Goal: Complete application form

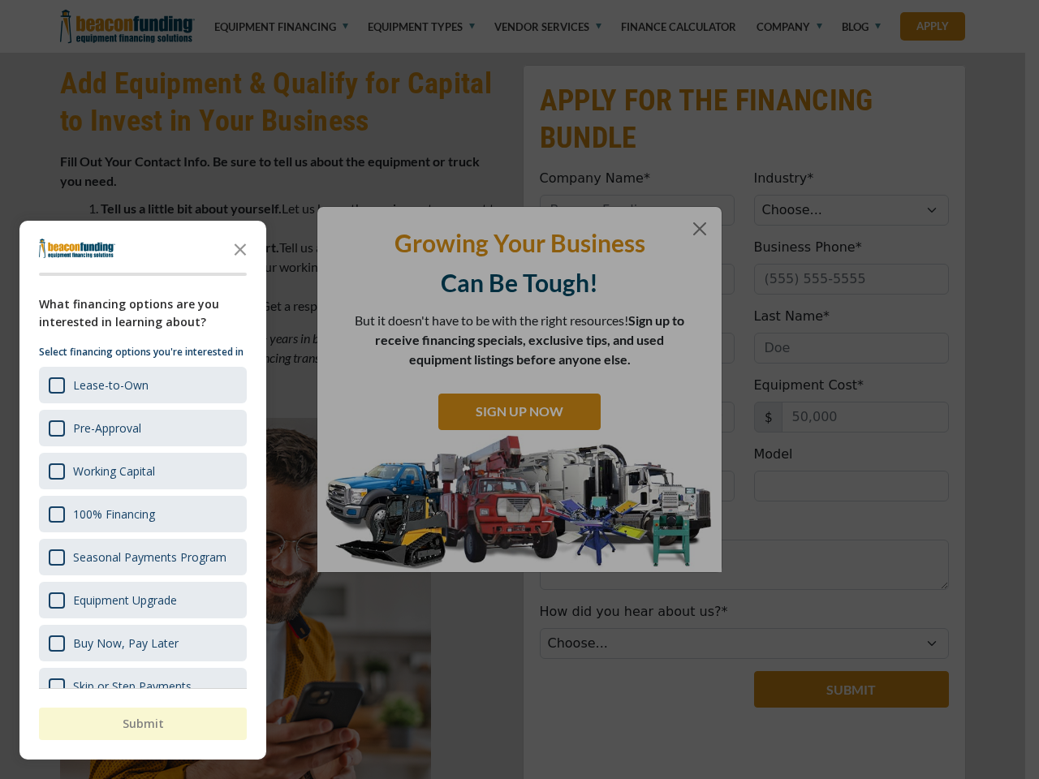
scroll to position [816, 0]
click at [519, 0] on div "button" at bounding box center [519, 389] width 1039 height 779
click at [28, 751] on img "Accessibility Menu" at bounding box center [29, 751] width 36 height 36
